Goal: Communication & Community: Answer question/provide support

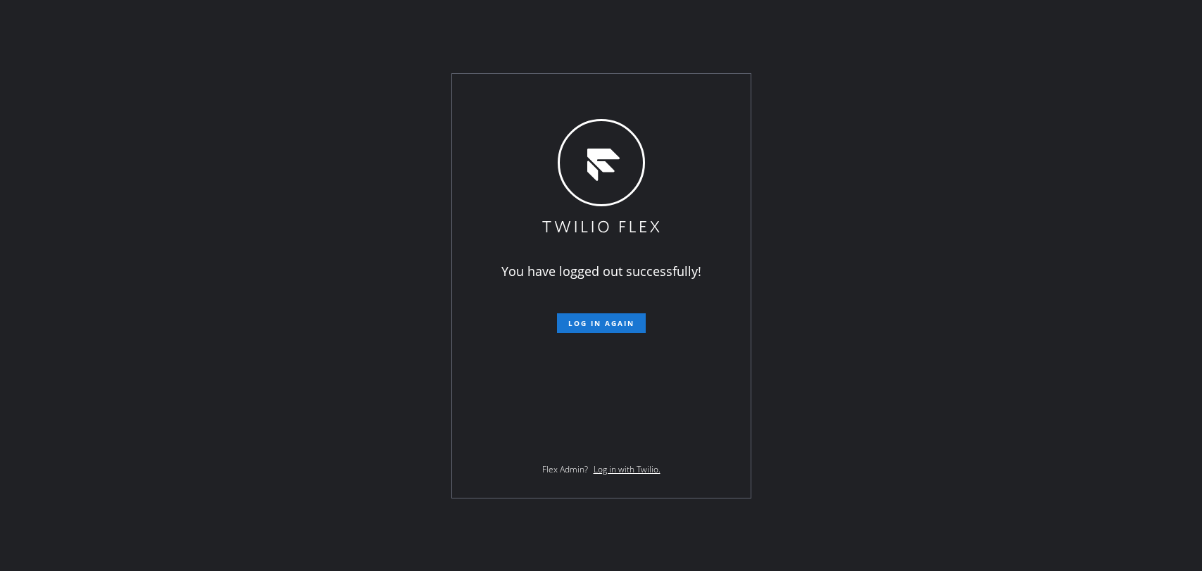
click at [608, 322] on span "Log in again" at bounding box center [601, 323] width 66 height 10
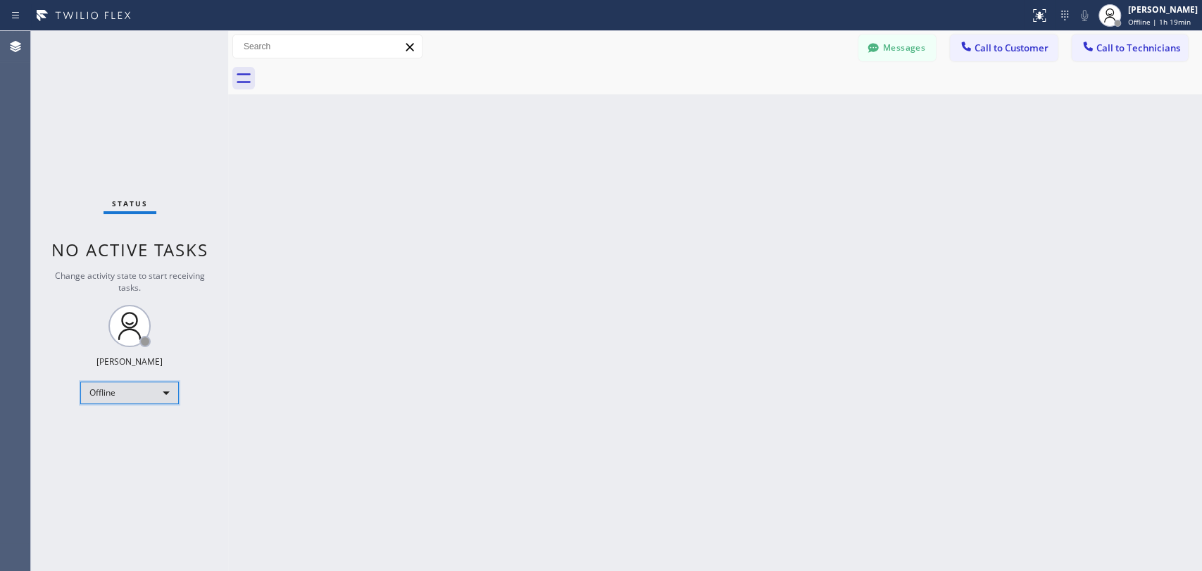
click at [104, 385] on div "Offline" at bounding box center [129, 393] width 99 height 23
click at [144, 434] on li "Available" at bounding box center [129, 428] width 96 height 17
click at [1096, 44] on span "Call to Technicians" at bounding box center [1138, 48] width 84 height 13
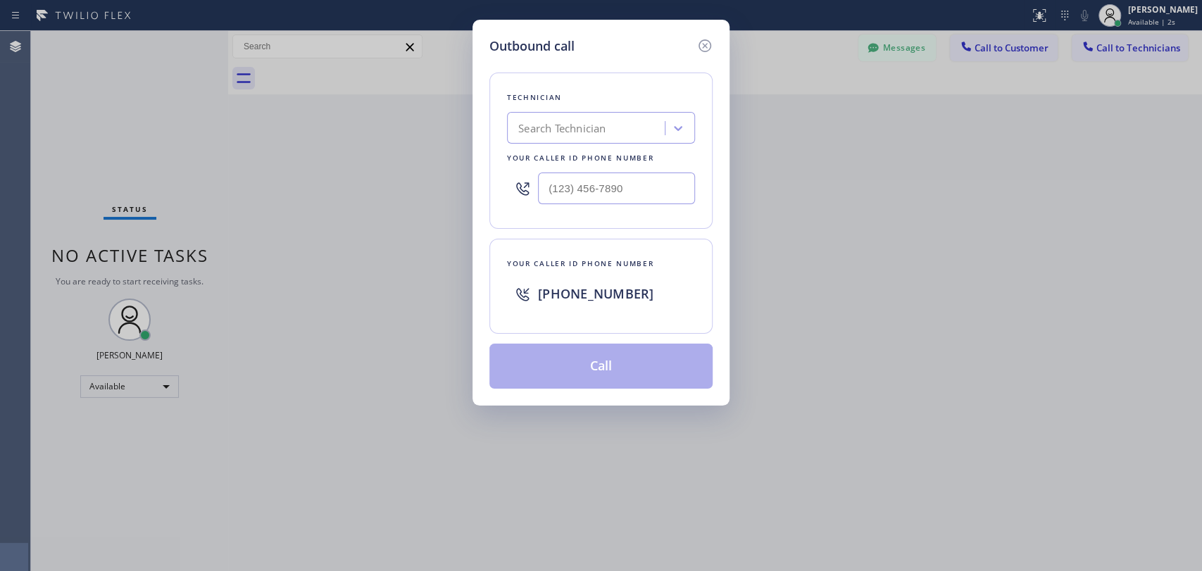
click at [566, 132] on div "Search Technician" at bounding box center [561, 128] width 87 height 16
type input "[PERSON_NAME]"
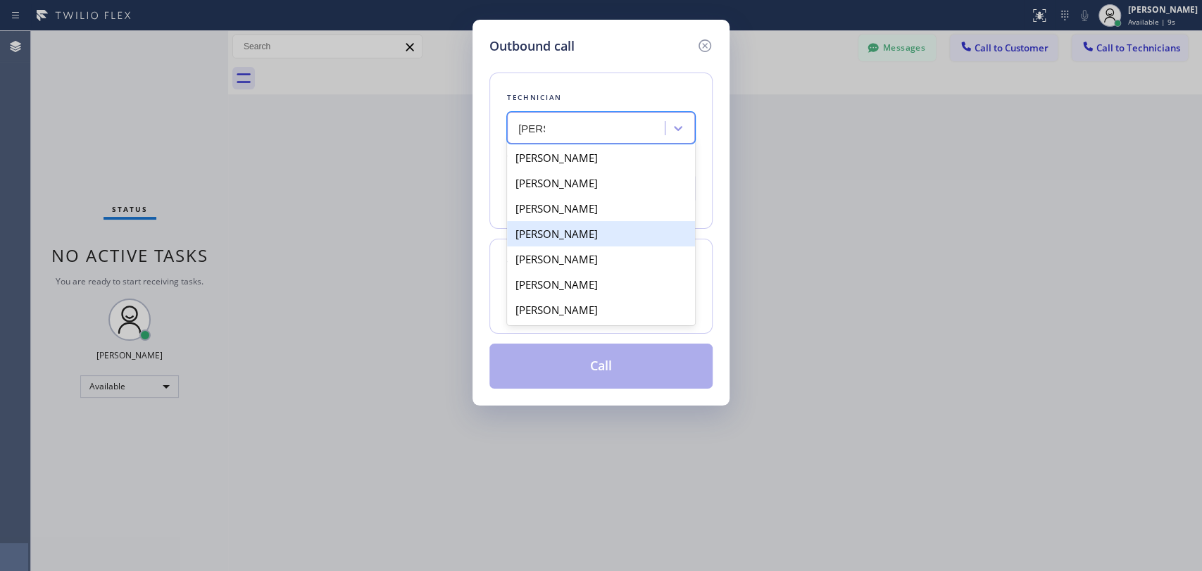
click at [595, 244] on div "[PERSON_NAME]" at bounding box center [601, 233] width 188 height 25
type input "[PHONE_NUMBER]"
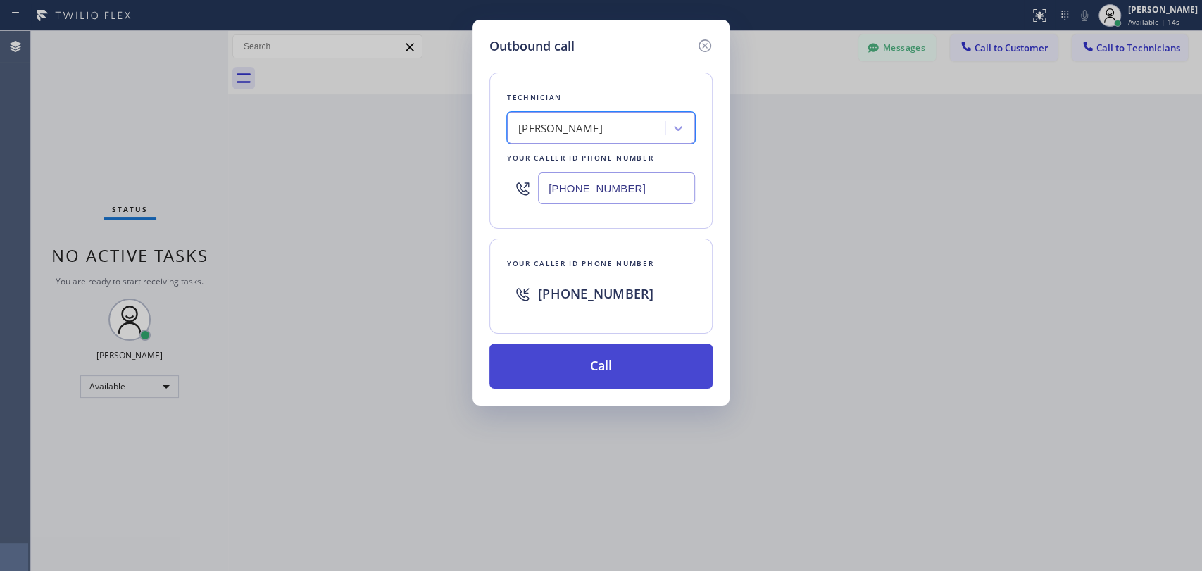
click at [600, 368] on button "Call" at bounding box center [600, 366] width 223 height 45
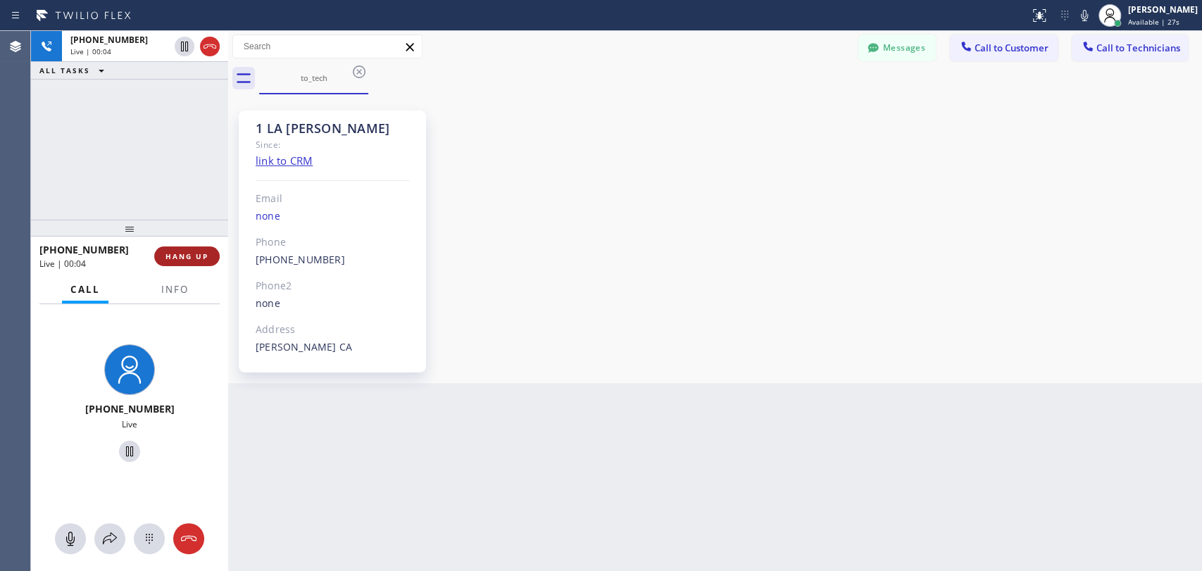
click at [180, 261] on span "HANG UP" at bounding box center [186, 256] width 43 height 10
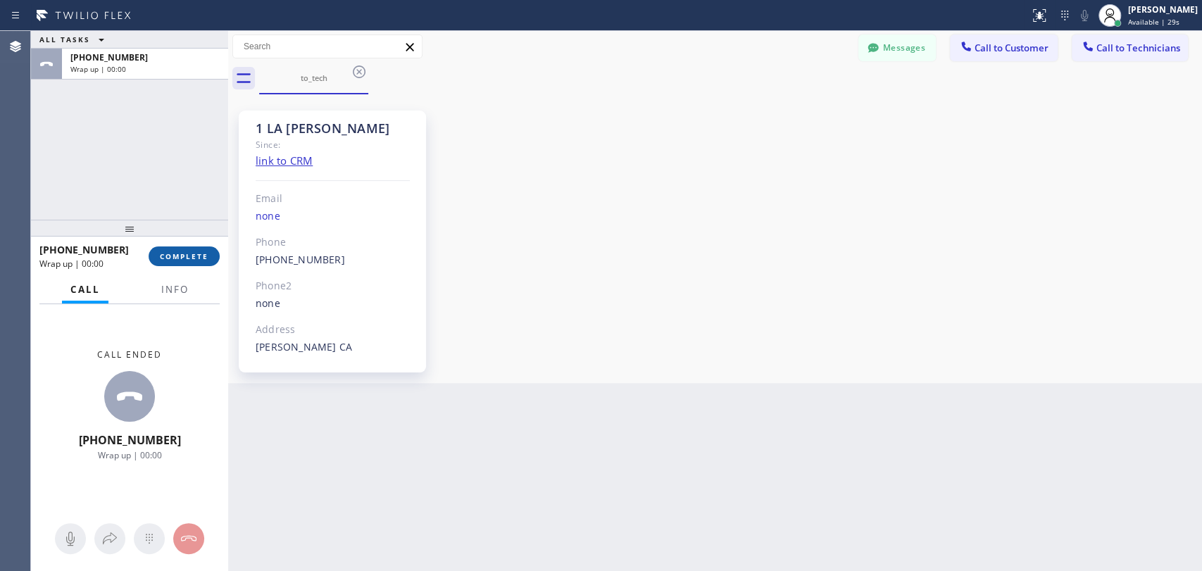
click at [183, 255] on span "COMPLETE" at bounding box center [184, 256] width 49 height 10
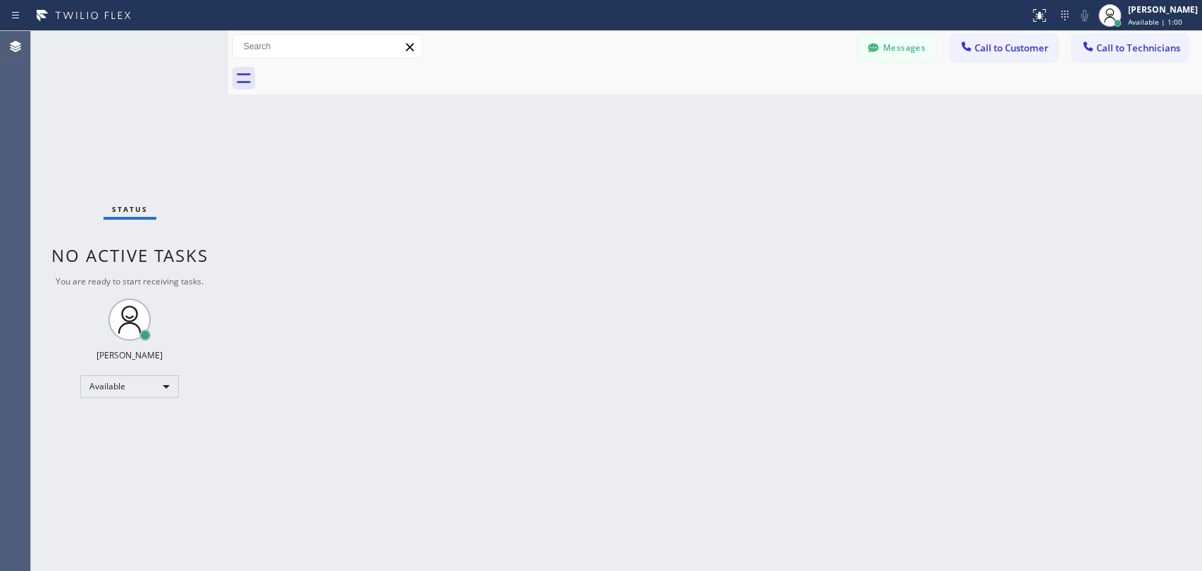
drag, startPoint x: 1127, startPoint y: 254, endPoint x: 1084, endPoint y: 184, distance: 82.1
click at [1127, 255] on div "Back to Dashboard Change Sender ID Customers Technicians KA [PERSON_NAME] [DATE…" at bounding box center [715, 301] width 974 height 540
click at [1177, 463] on div "Back to Dashboard Change Sender ID Customers Technicians KA [PERSON_NAME] [DATE…" at bounding box center [715, 301] width 974 height 540
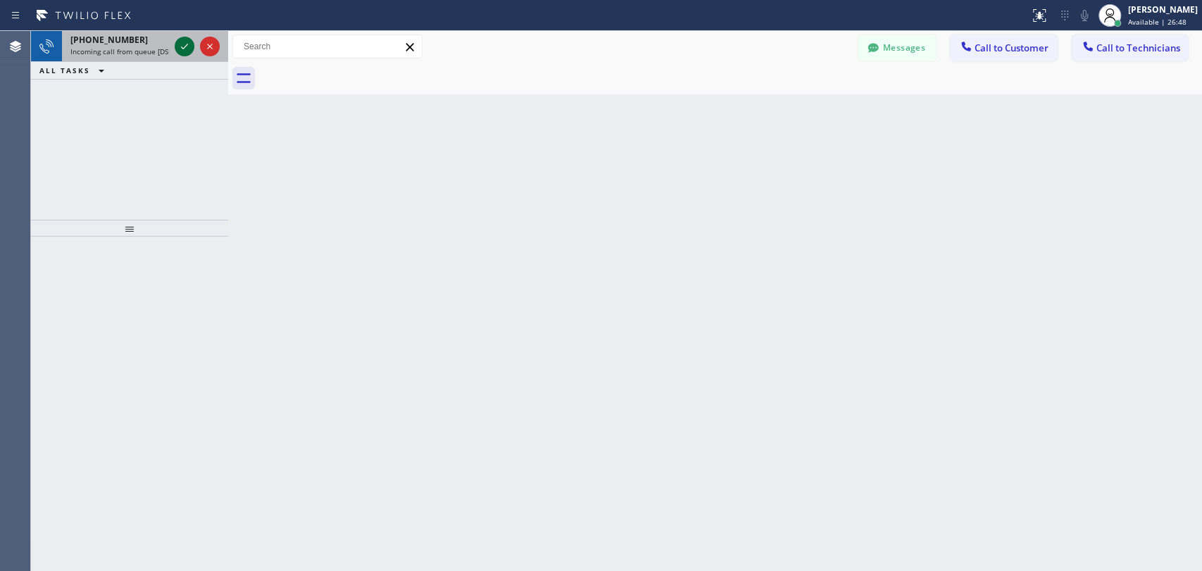
click at [189, 44] on icon at bounding box center [184, 46] width 17 height 17
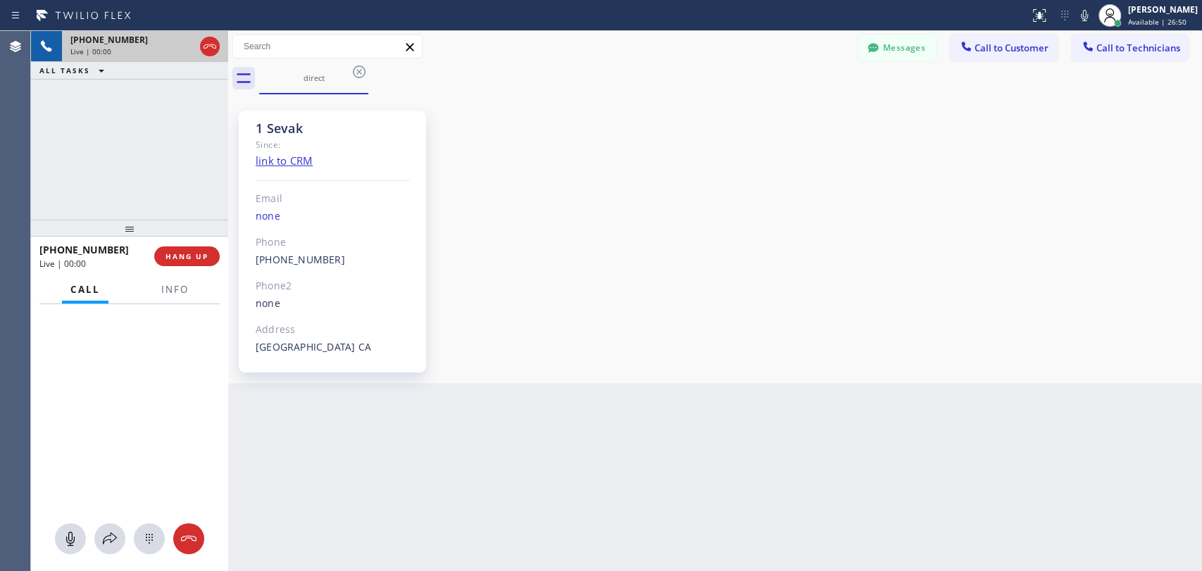
scroll to position [663, 0]
click at [173, 227] on div at bounding box center [129, 228] width 197 height 17
click at [201, 256] on span "HANG UP" at bounding box center [186, 256] width 43 height 10
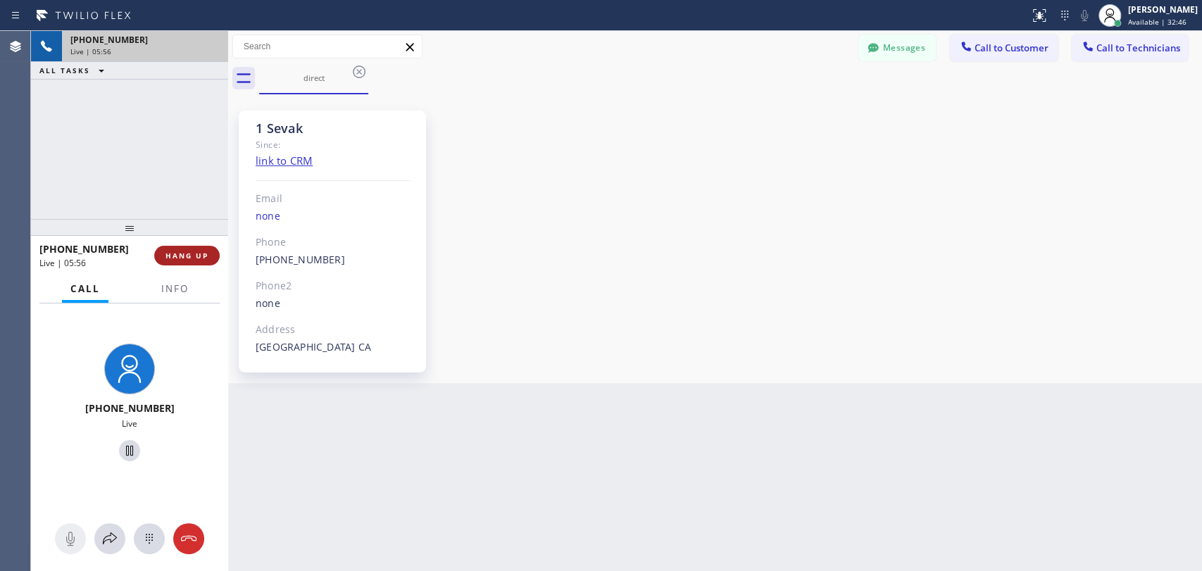
click at [201, 256] on span "HANG UP" at bounding box center [186, 256] width 43 height 10
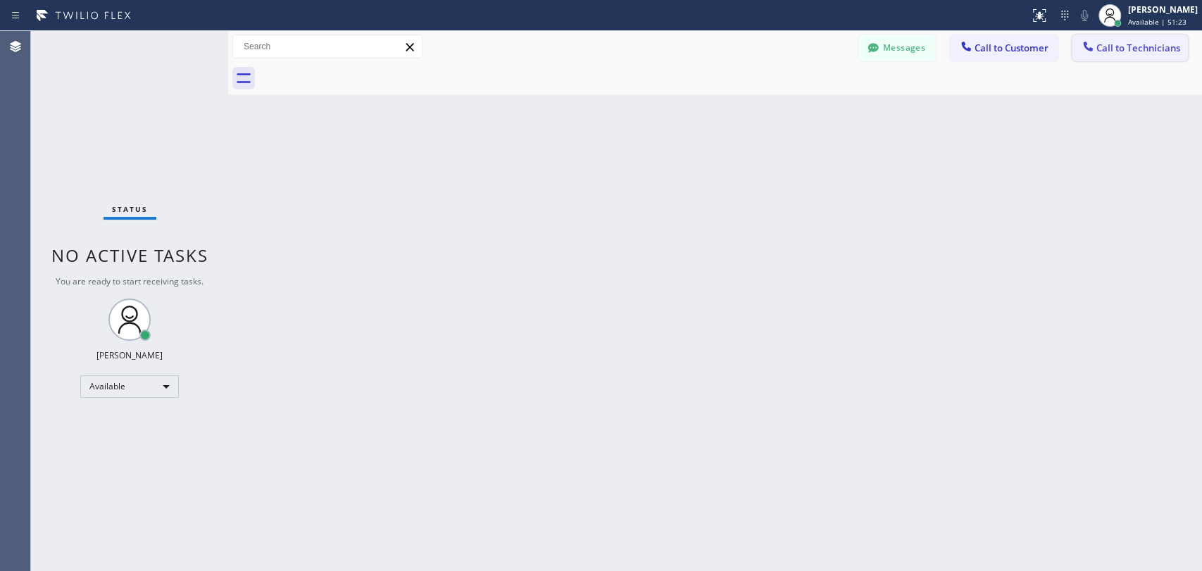
click at [1122, 53] on span "Call to Technicians" at bounding box center [1138, 48] width 84 height 13
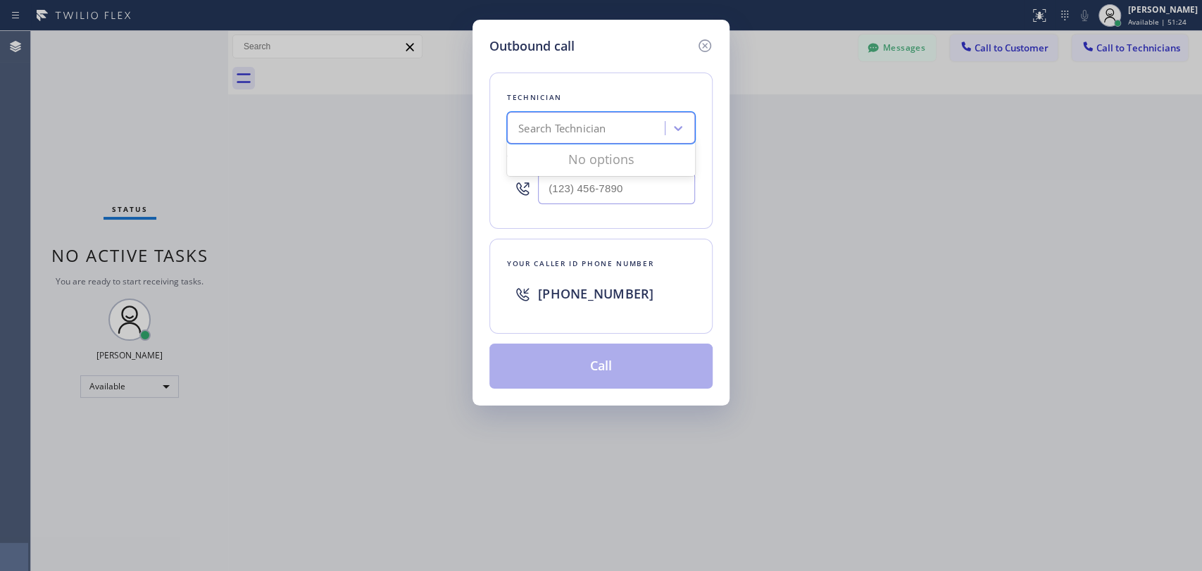
click at [593, 132] on div "Search Technician" at bounding box center [561, 128] width 87 height 16
type input "[PERSON_NAME]"
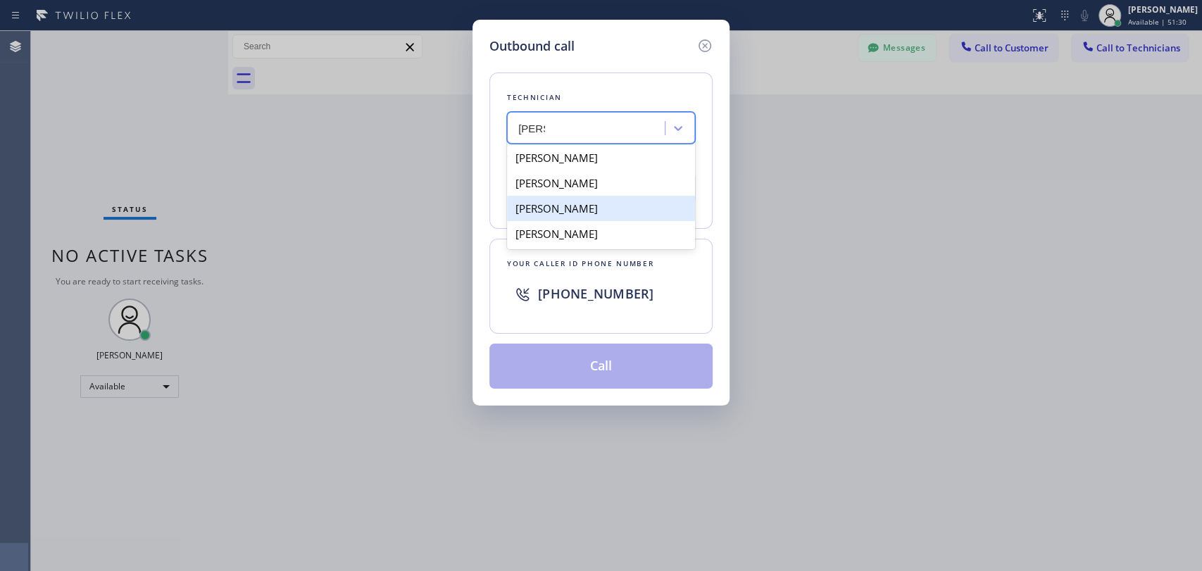
click at [642, 210] on div "[PERSON_NAME]" at bounding box center [601, 208] width 188 height 25
type input "[PHONE_NUMBER]"
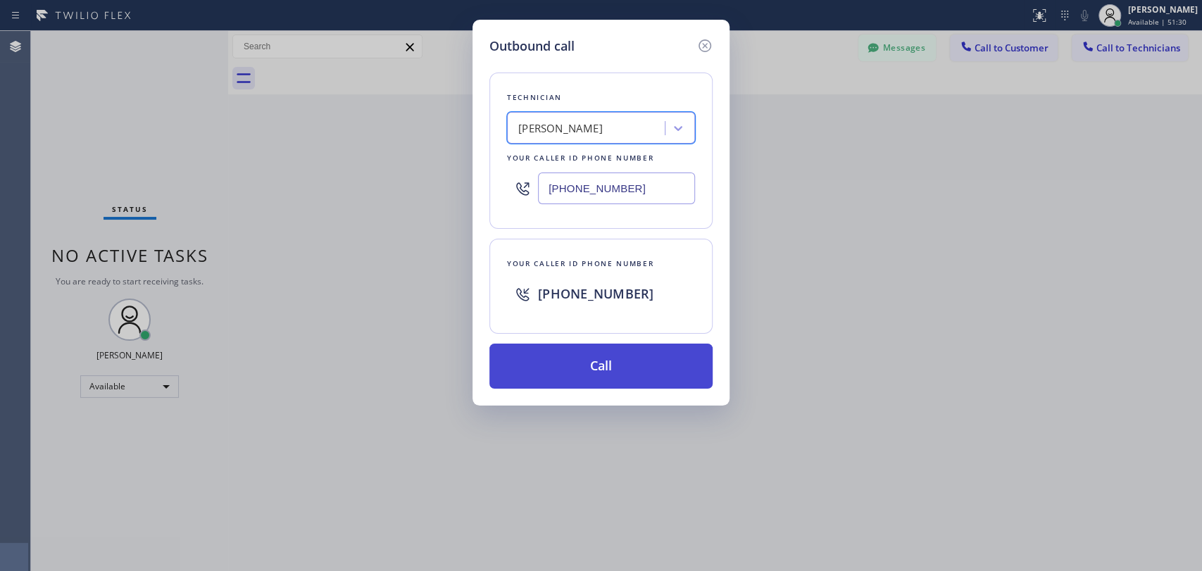
click at [622, 369] on button "Call" at bounding box center [600, 366] width 223 height 45
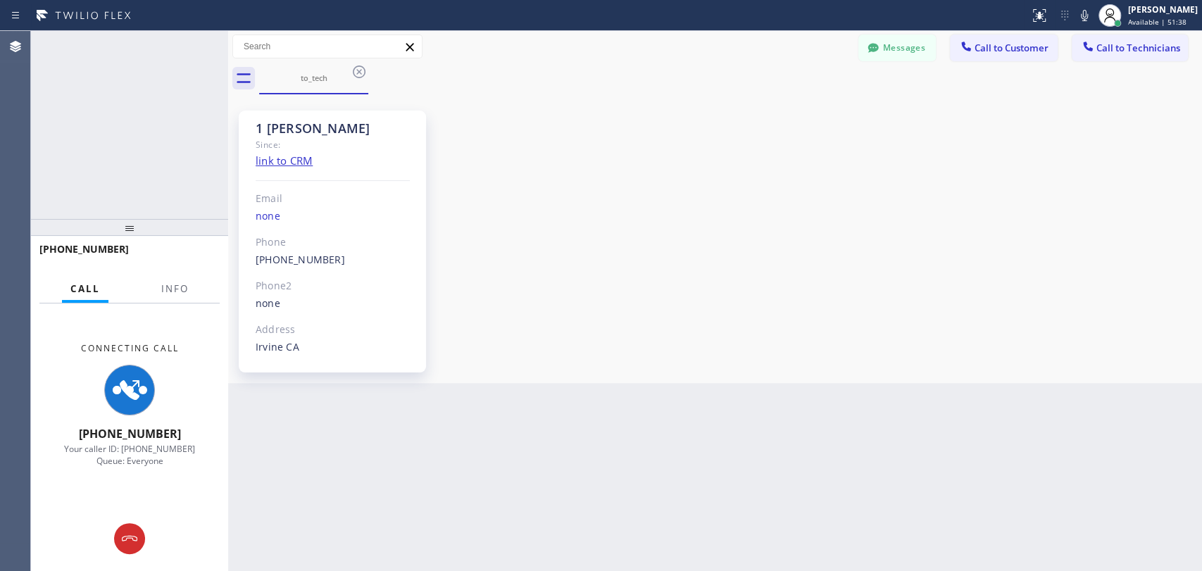
scroll to position [7554, 0]
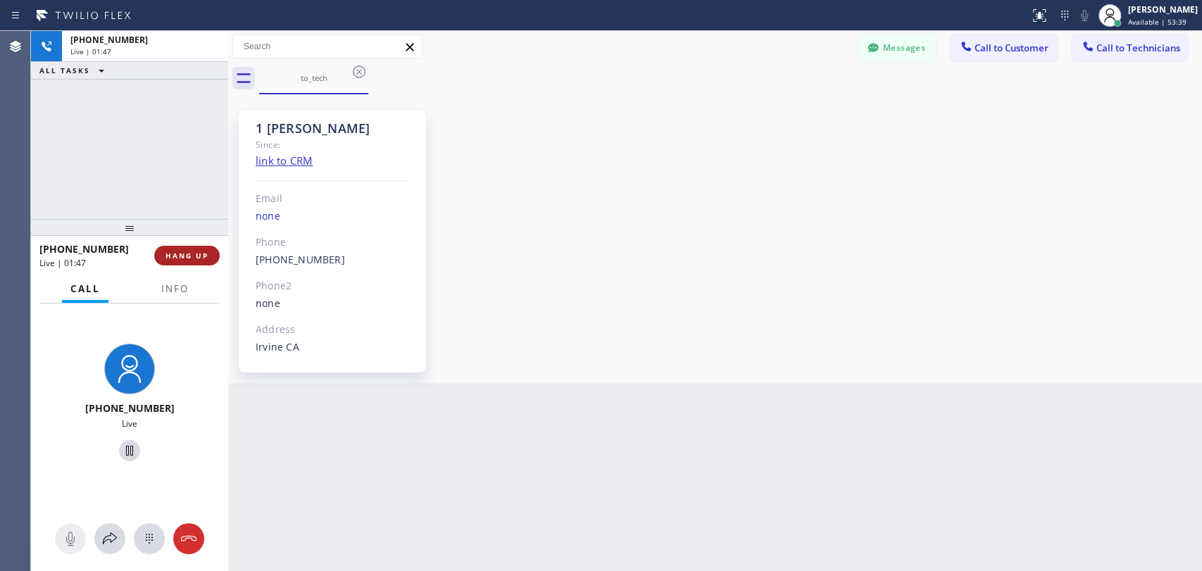
click at [190, 256] on span "HANG UP" at bounding box center [186, 256] width 43 height 10
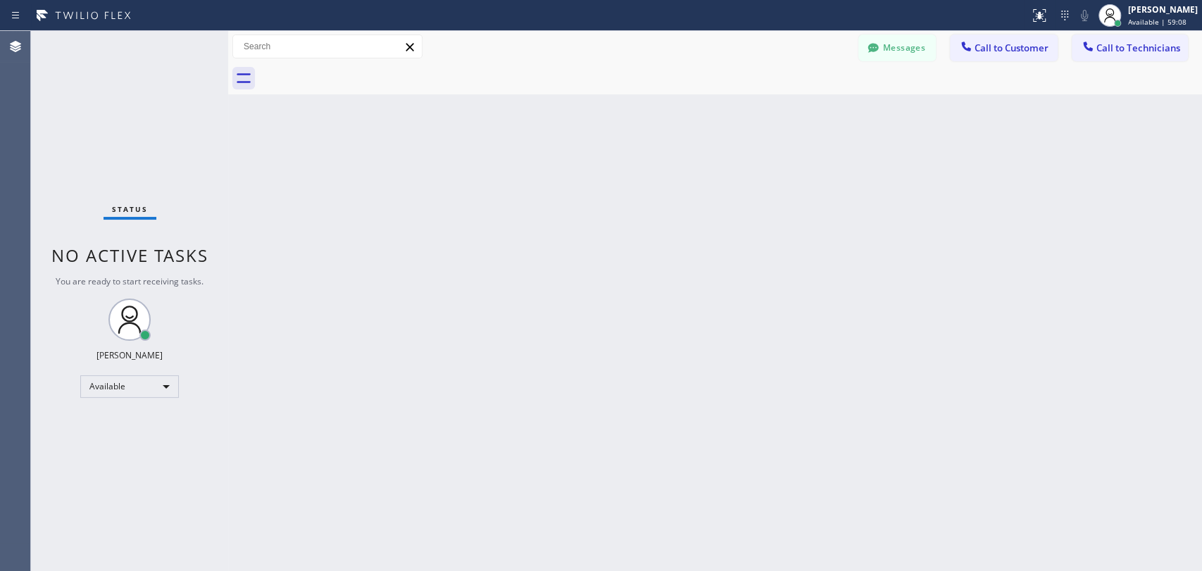
click at [1115, 52] on span "Call to Technicians" at bounding box center [1138, 48] width 84 height 13
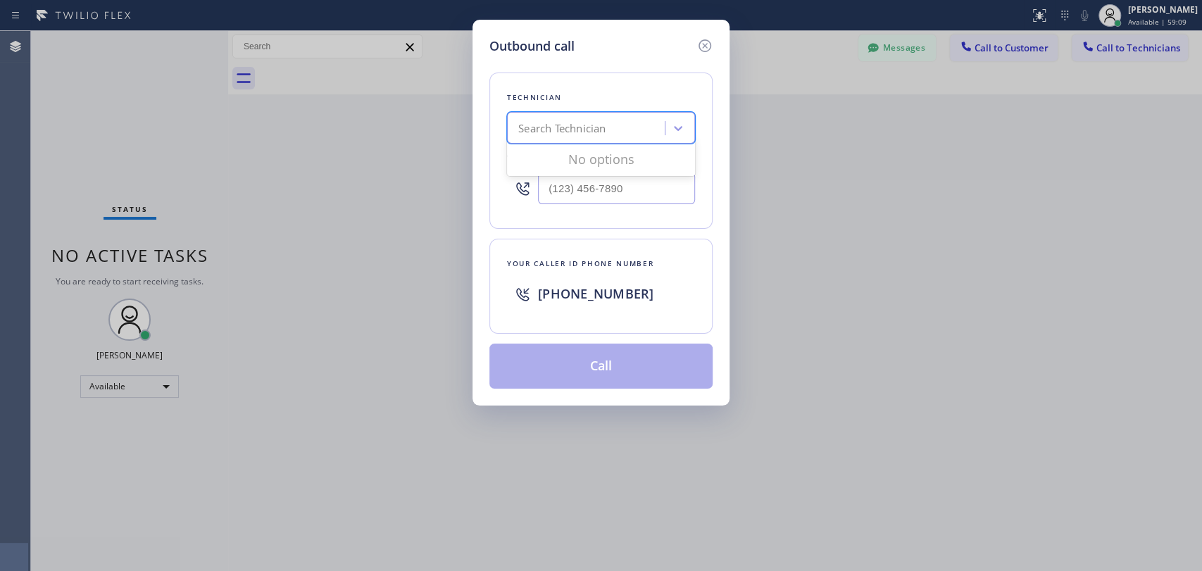
click at [579, 130] on div "Search Technician" at bounding box center [561, 128] width 87 height 16
click at [708, 52] on icon at bounding box center [704, 45] width 17 height 17
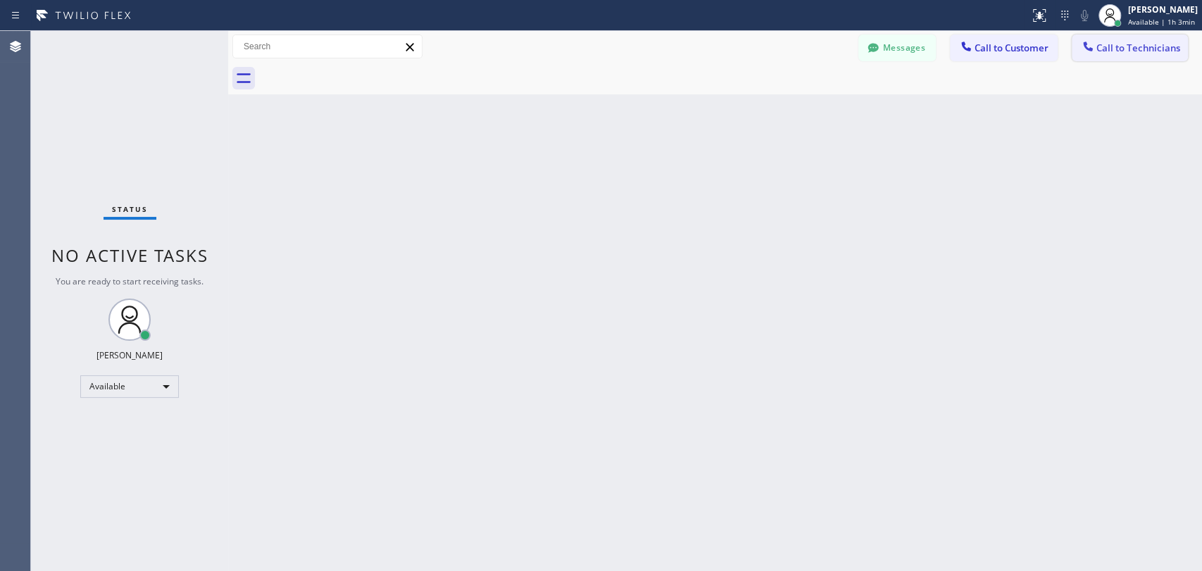
drag, startPoint x: 1117, startPoint y: 49, endPoint x: 1095, endPoint y: 74, distance: 33.4
click at [1117, 49] on span "Call to Technicians" at bounding box center [1138, 48] width 84 height 13
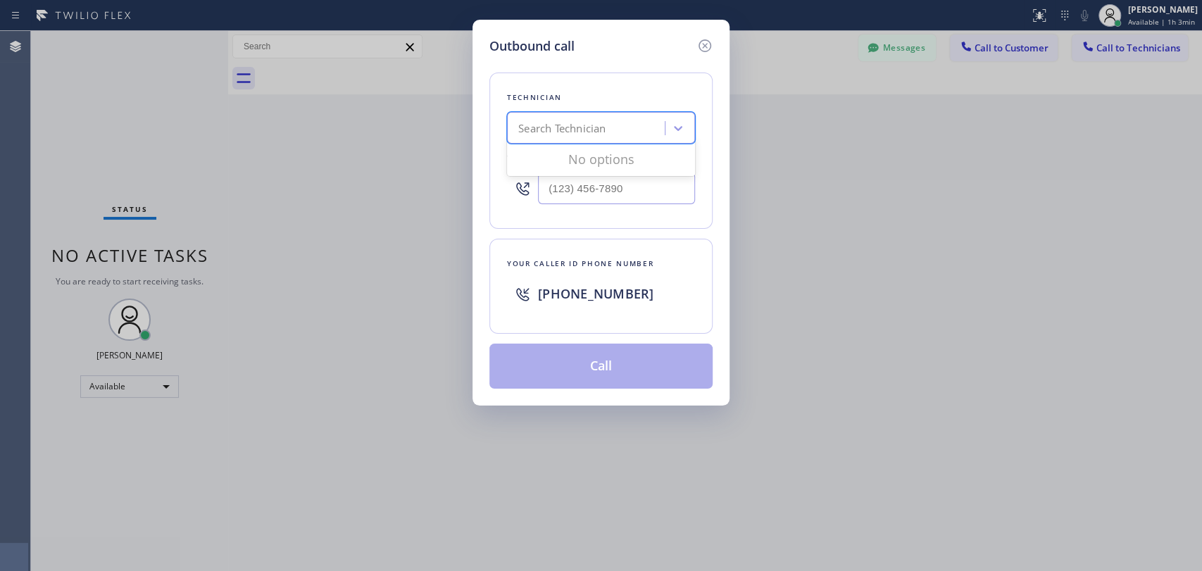
click at [597, 123] on div "Search Technician" at bounding box center [561, 128] width 87 height 16
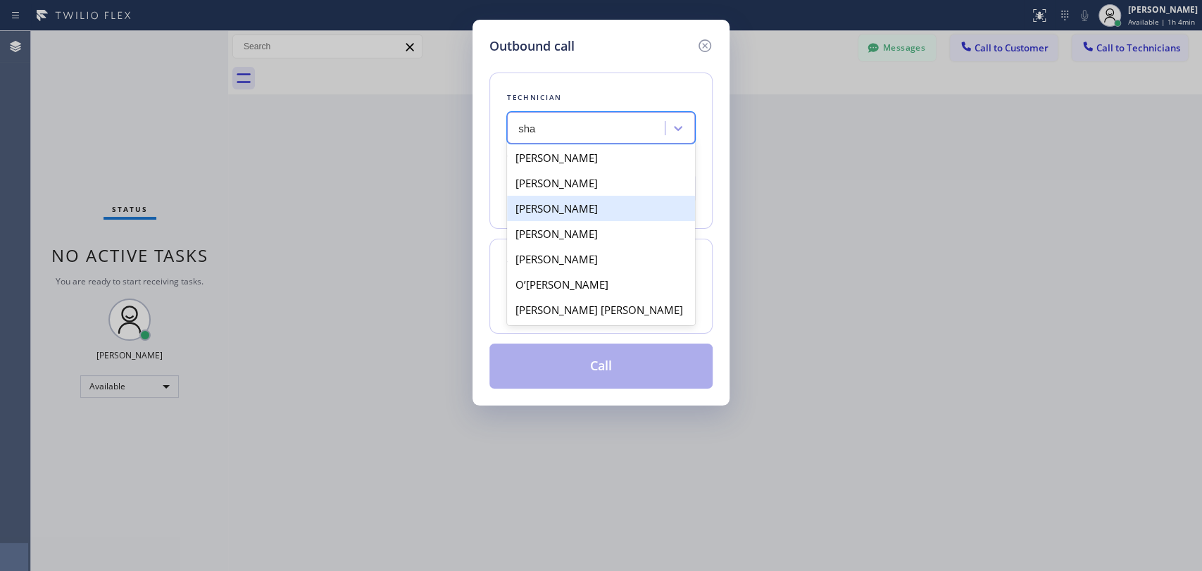
type input "shah"
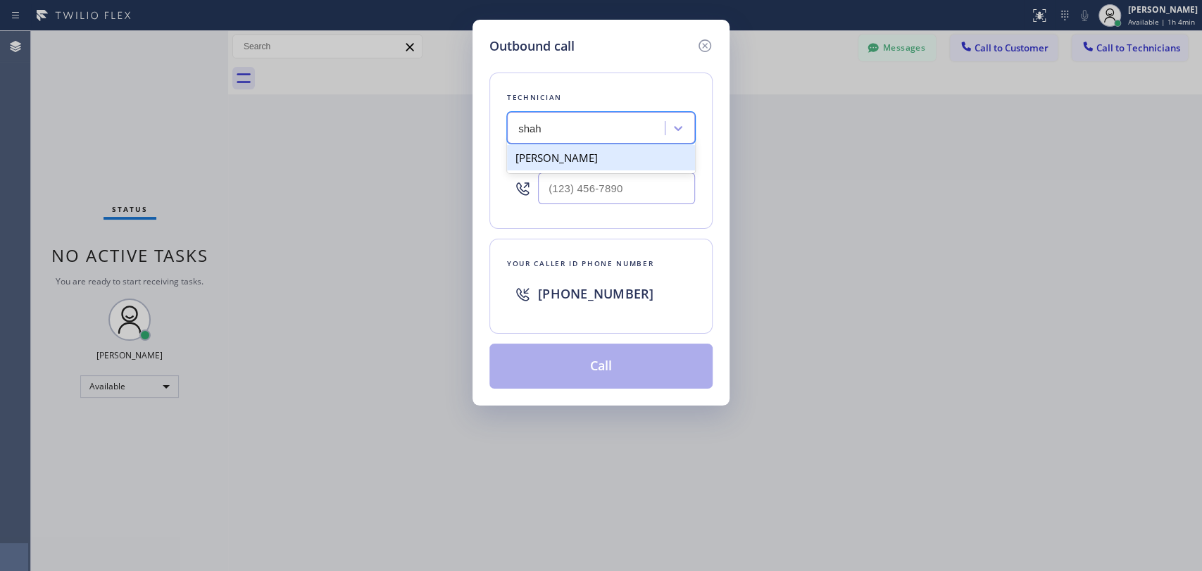
click at [576, 158] on div "[PERSON_NAME]" at bounding box center [601, 157] width 188 height 25
type input "[PHONE_NUMBER]"
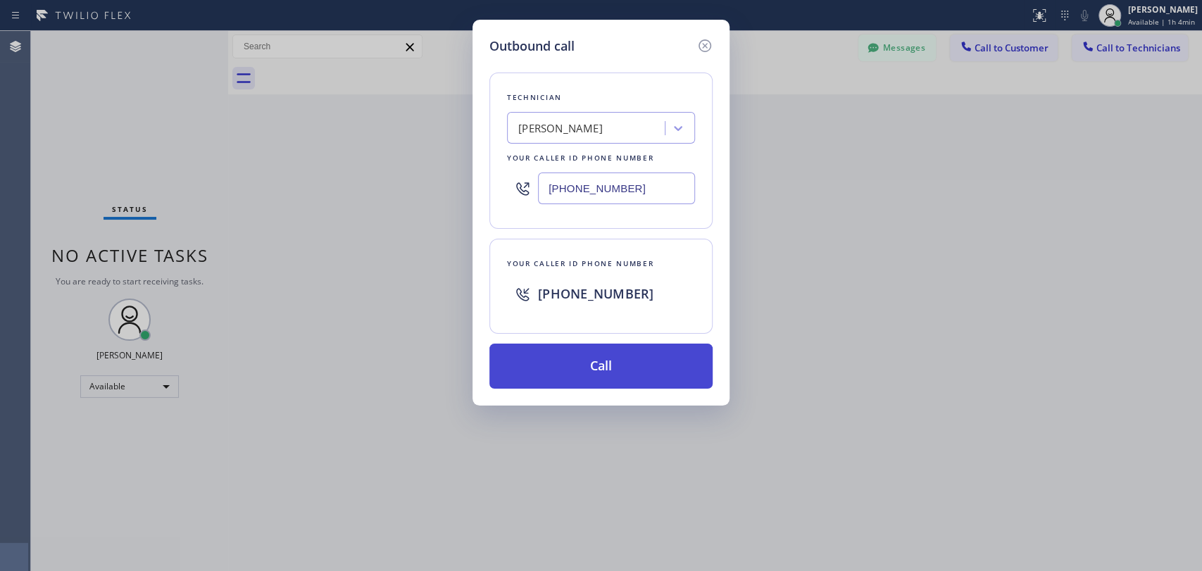
click at [594, 374] on button "Call" at bounding box center [600, 366] width 223 height 45
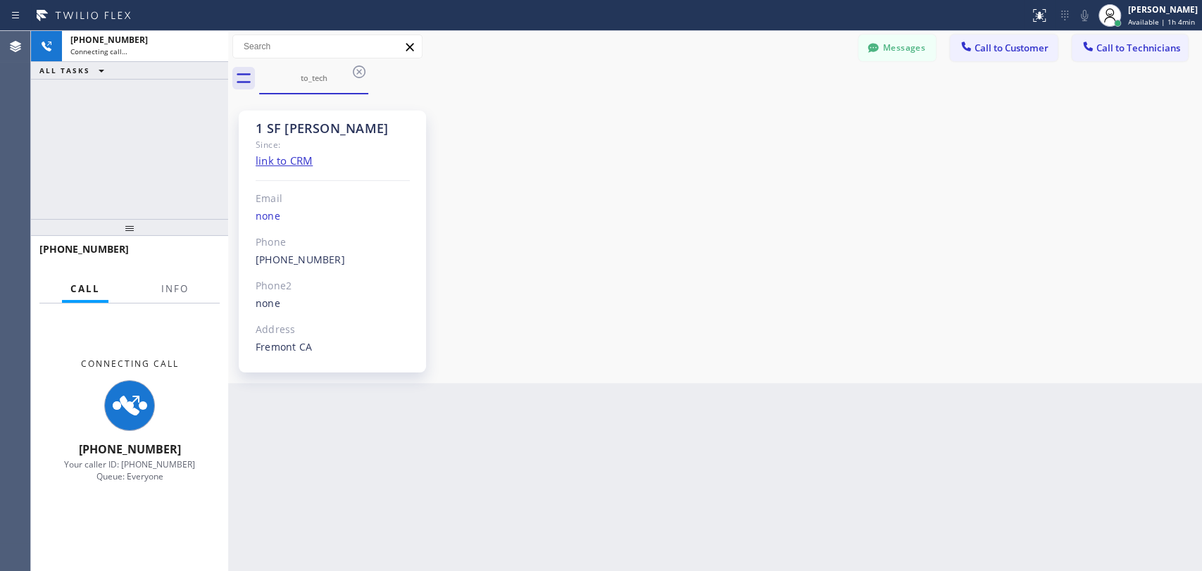
scroll to position [175, 0]
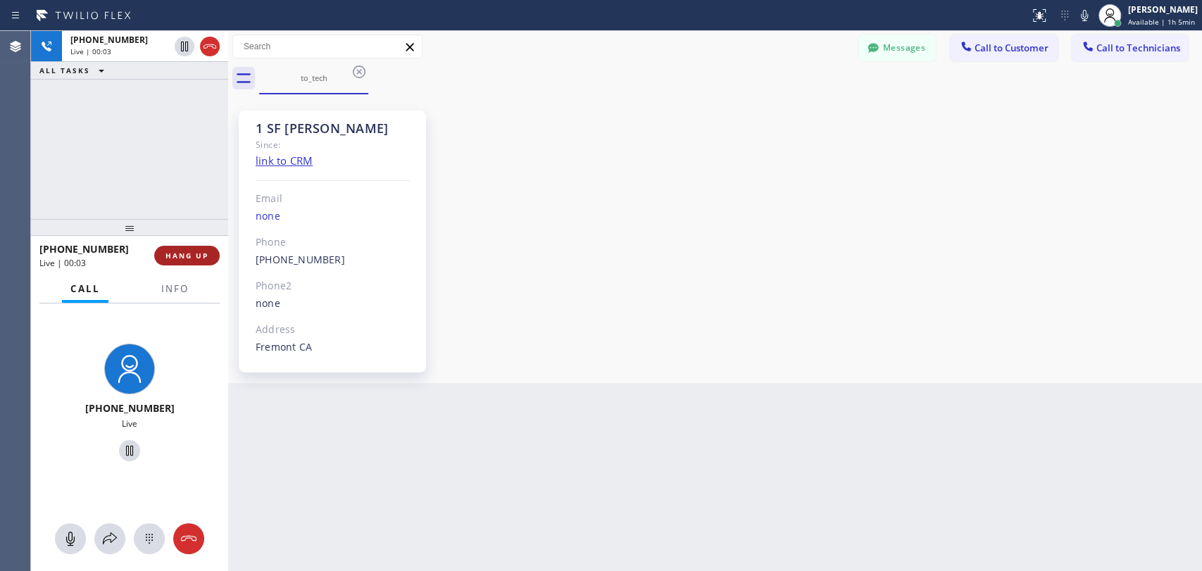
click at [177, 262] on button "HANG UP" at bounding box center [186, 256] width 65 height 20
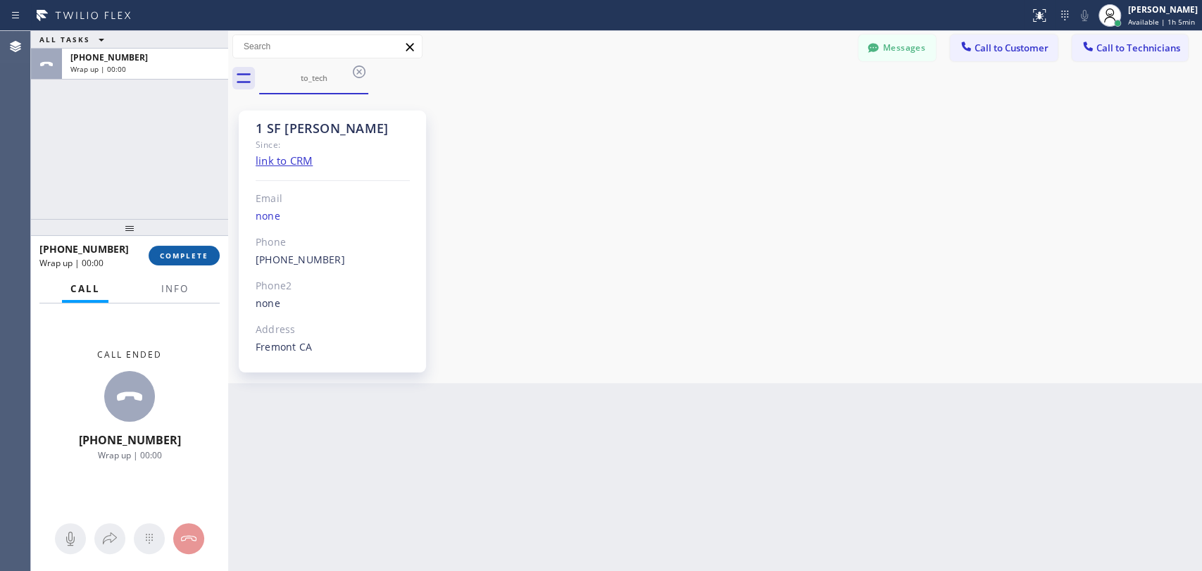
click at [179, 261] on button "COMPLETE" at bounding box center [184, 256] width 71 height 20
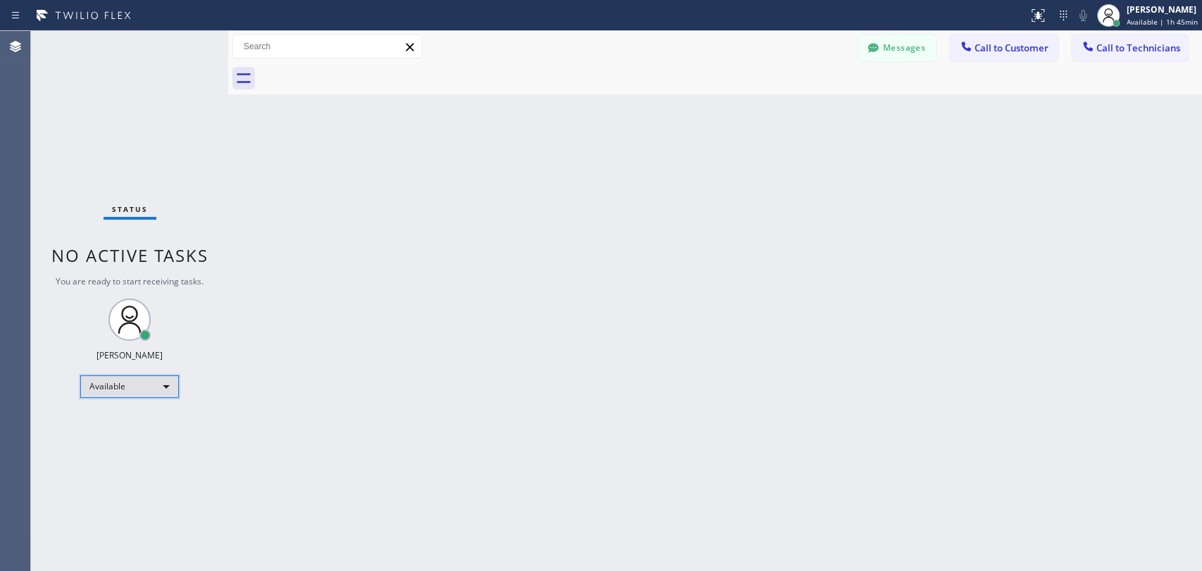
click at [153, 394] on div "Available" at bounding box center [129, 386] width 99 height 23
click at [135, 402] on li "Offline" at bounding box center [129, 404] width 96 height 17
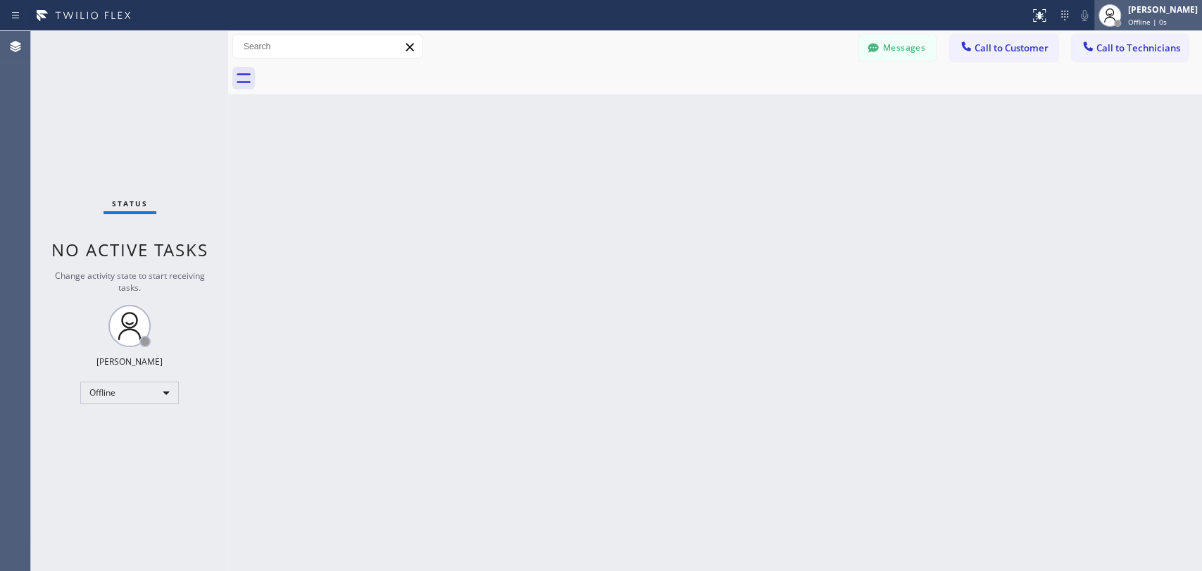
click at [1143, 17] on span "Offline | 0s" at bounding box center [1147, 22] width 39 height 10
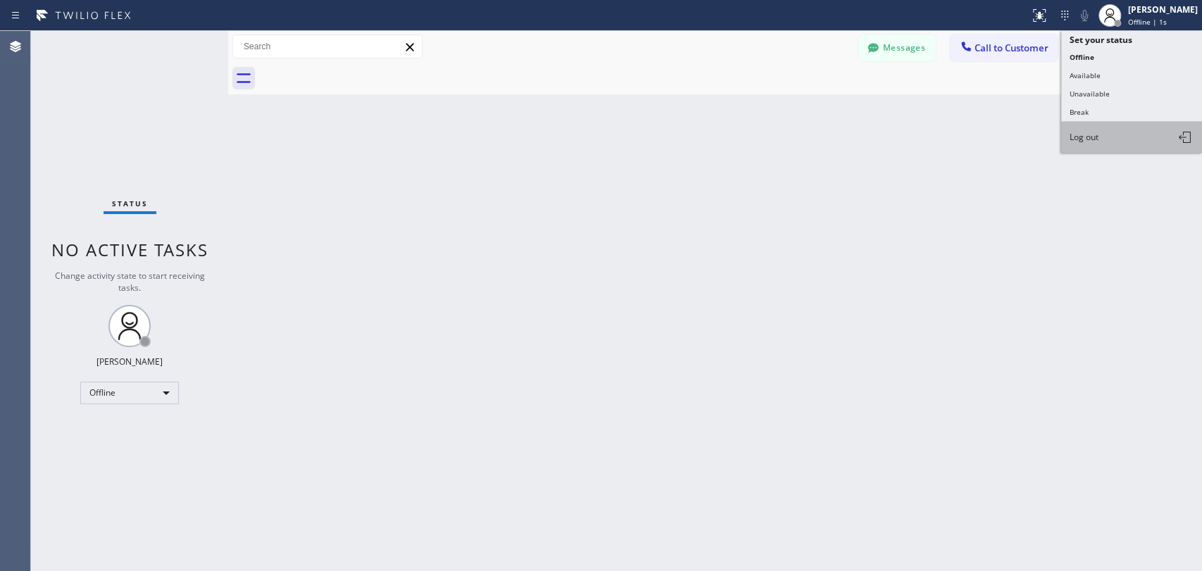
click at [1093, 136] on span "Log out" at bounding box center [1084, 137] width 29 height 12
